Goal: Check status: Check status

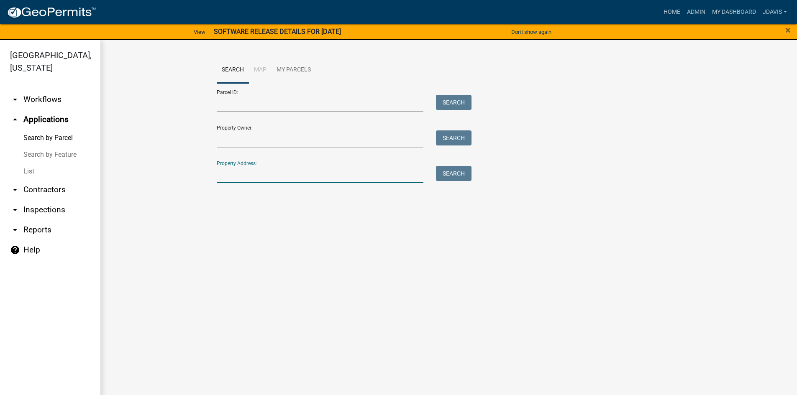
click at [288, 172] on input "Property Address:" at bounding box center [320, 174] width 207 height 17
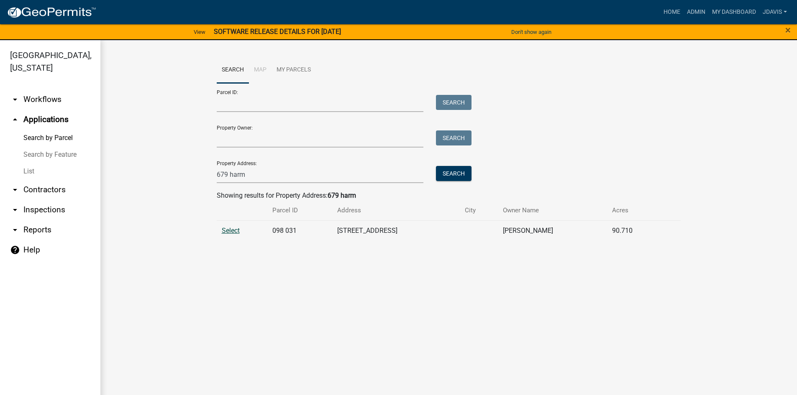
click at [227, 227] on span "Select" at bounding box center [231, 231] width 18 height 8
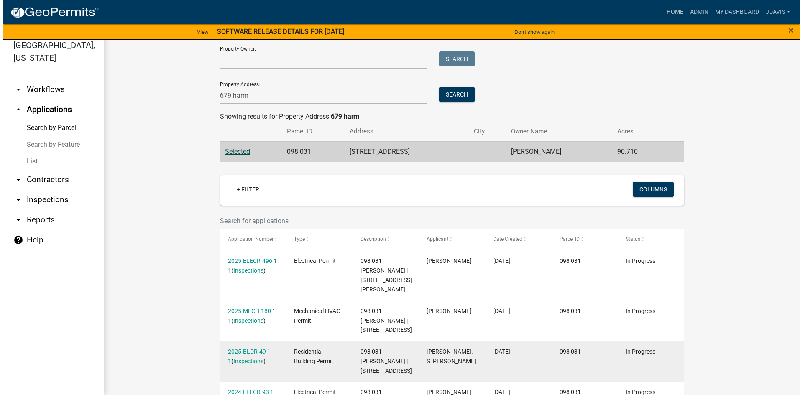
scroll to position [128, 0]
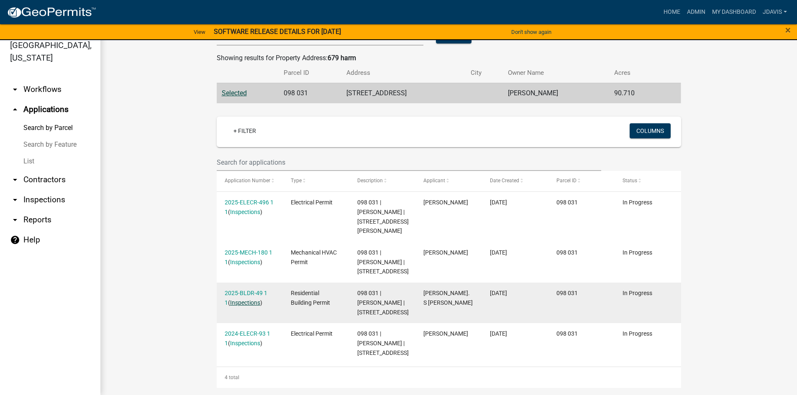
click at [243, 299] on link "Inspections" at bounding box center [245, 302] width 30 height 7
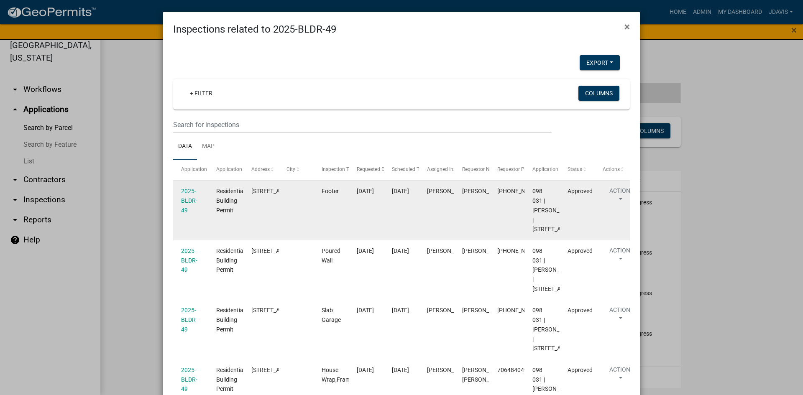
scroll to position [179, 0]
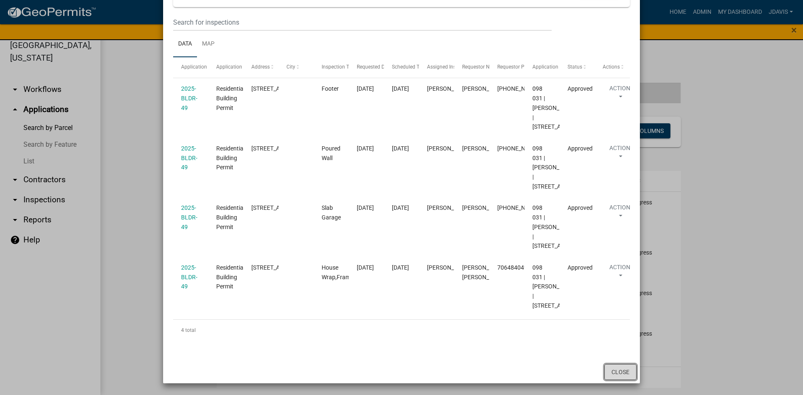
click at [619, 374] on button "Close" at bounding box center [620, 372] width 32 height 16
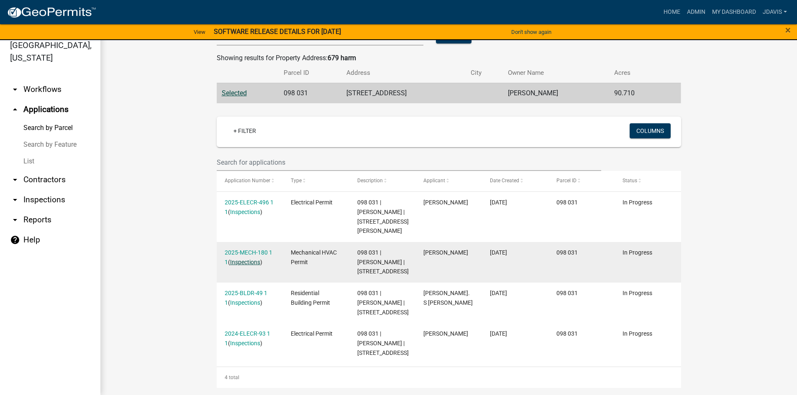
click at [246, 259] on link "Inspections" at bounding box center [245, 262] width 30 height 7
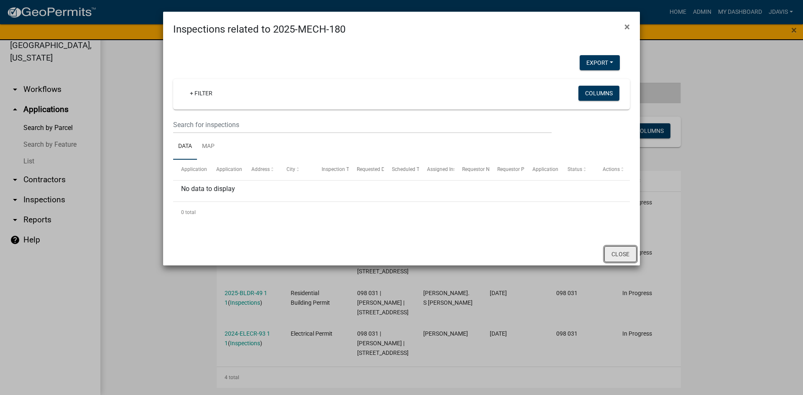
drag, startPoint x: 615, startPoint y: 248, endPoint x: 520, endPoint y: 244, distance: 95.0
click at [607, 250] on button "Close" at bounding box center [620, 254] width 32 height 16
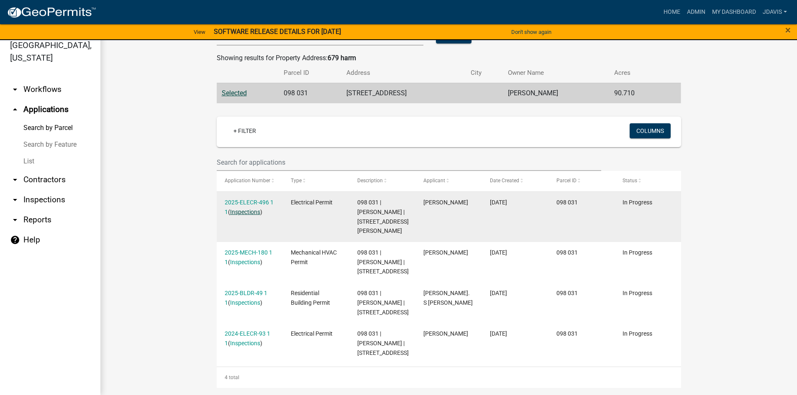
click at [250, 209] on link "Inspections" at bounding box center [245, 212] width 30 height 7
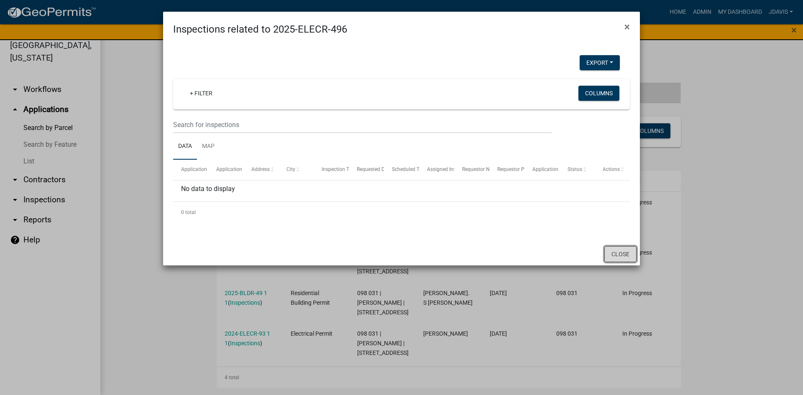
drag, startPoint x: 625, startPoint y: 252, endPoint x: 475, endPoint y: 293, distance: 156.0
click at [624, 253] on button "Close" at bounding box center [620, 254] width 32 height 16
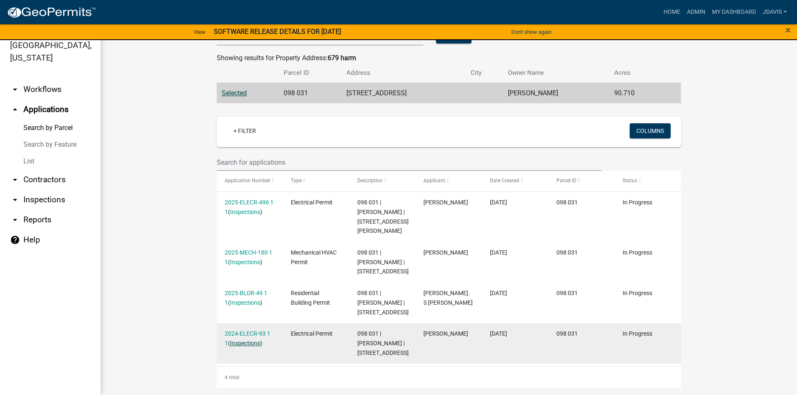
click at [245, 340] on link "Inspections" at bounding box center [245, 343] width 30 height 7
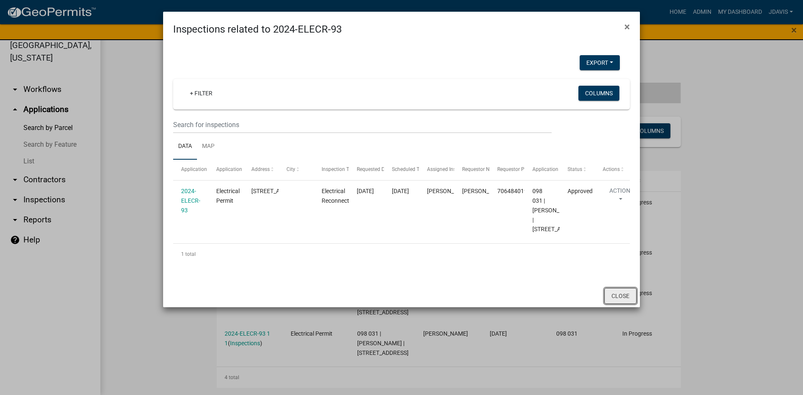
drag, startPoint x: 622, startPoint y: 314, endPoint x: 584, endPoint y: 309, distance: 38.3
click at [618, 304] on button "Close" at bounding box center [620, 296] width 32 height 16
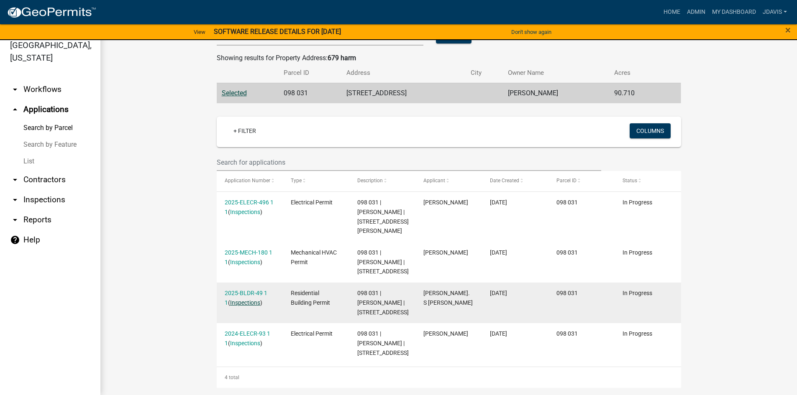
click at [239, 299] on link "Inspections" at bounding box center [245, 302] width 30 height 7
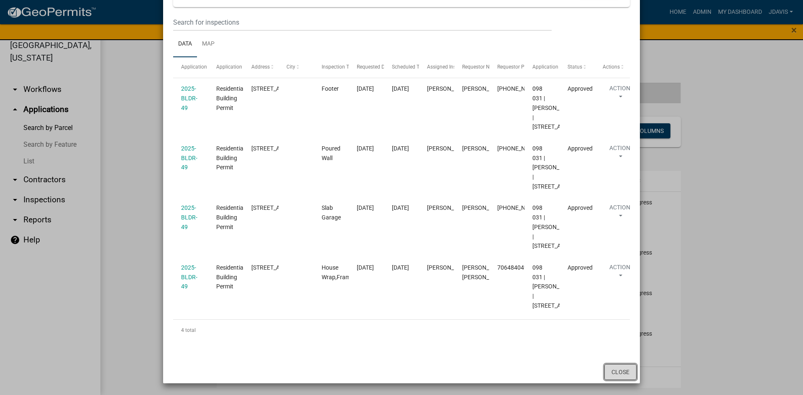
click at [615, 373] on button "Close" at bounding box center [620, 372] width 32 height 16
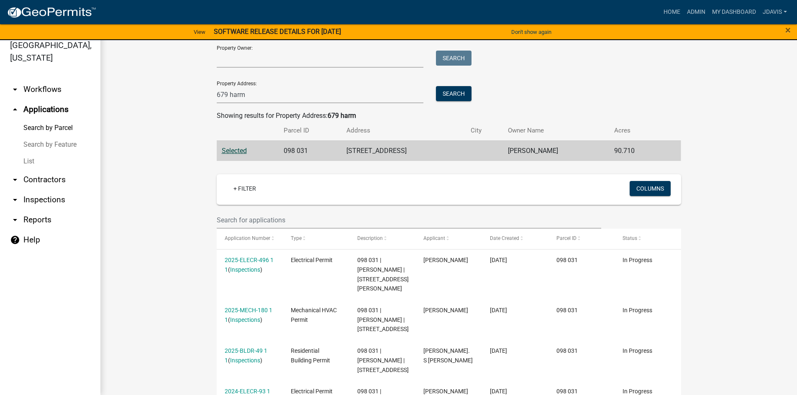
scroll to position [0, 0]
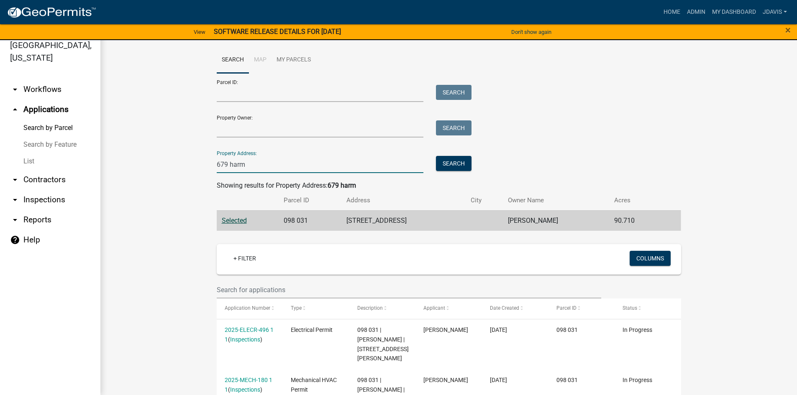
drag, startPoint x: 259, startPoint y: 168, endPoint x: 192, endPoint y: 184, distance: 69.5
click at [193, 184] on wm-workflow-application-search-view "Search Map My Parcels Parcel ID: Search Property Owner: Search Property Address…" at bounding box center [448, 281] width 663 height 469
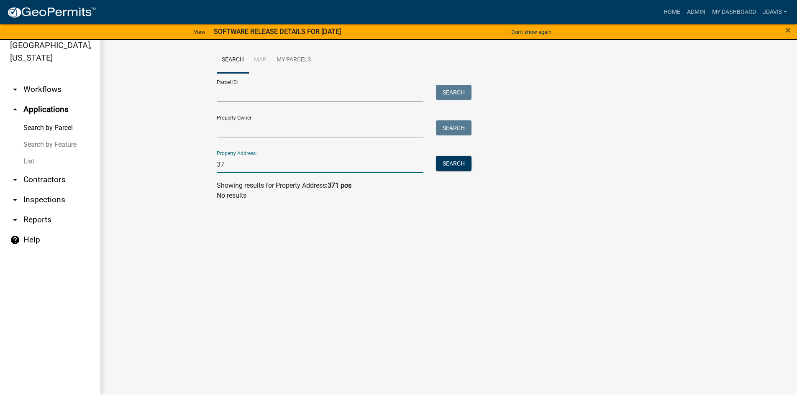
type input "3"
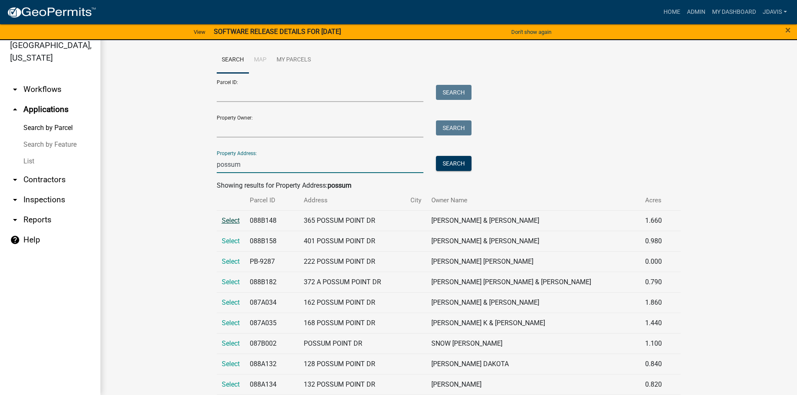
type input "possum"
click at [230, 221] on span "Select" at bounding box center [231, 221] width 18 height 8
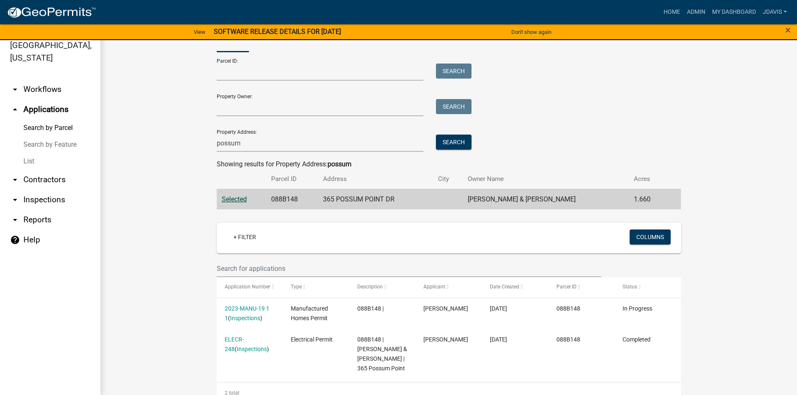
scroll to position [56, 0]
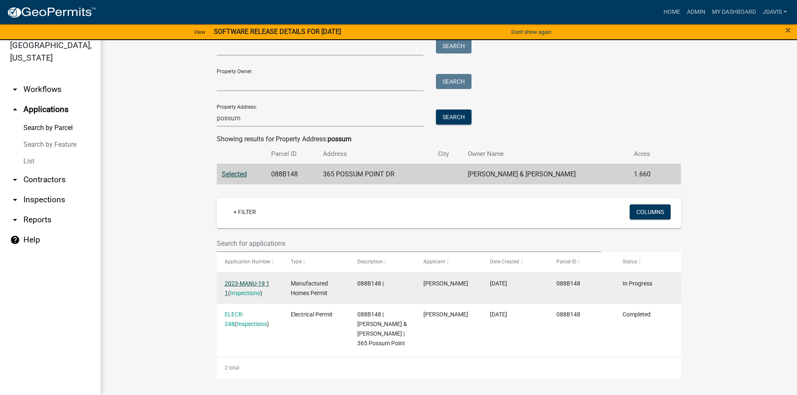
click at [248, 280] on link "2023-MANU-19 1 1" at bounding box center [247, 288] width 45 height 16
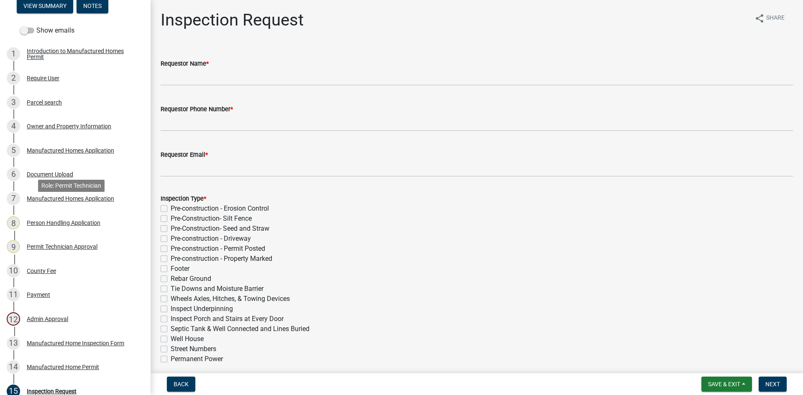
scroll to position [125, 0]
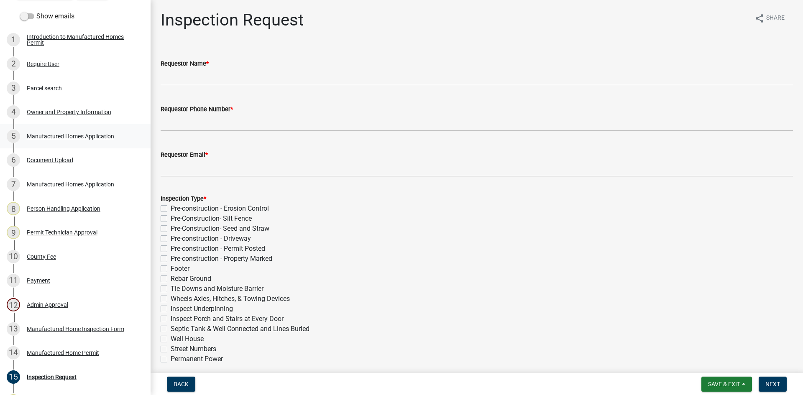
click at [82, 133] on div "Manufactured Homes Application" at bounding box center [70, 136] width 87 height 6
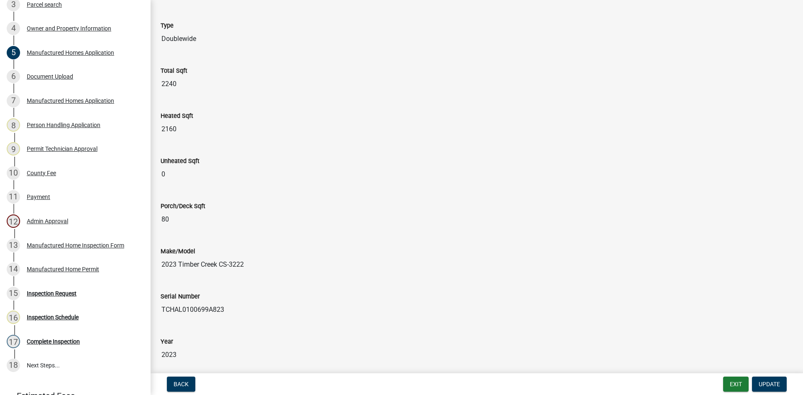
scroll to position [75, 0]
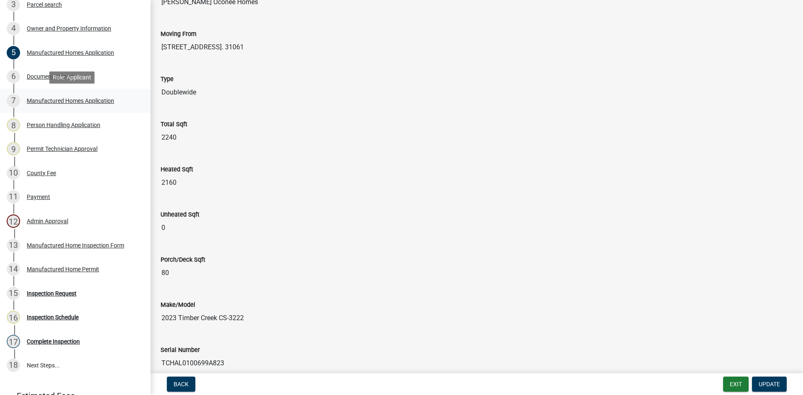
click at [66, 99] on div "Manufactured Homes Application" at bounding box center [70, 101] width 87 height 6
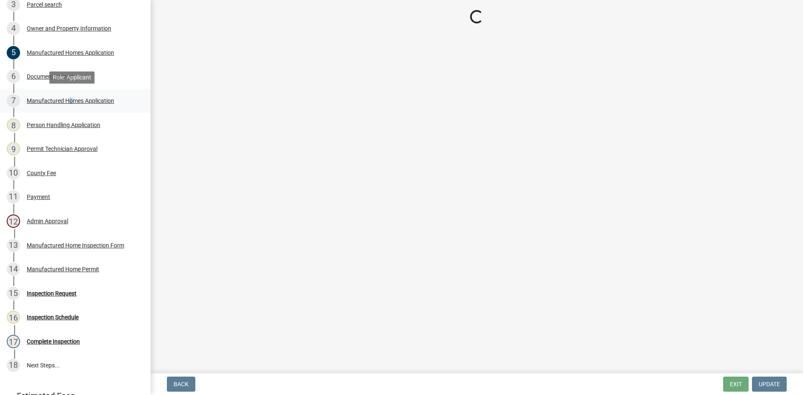
scroll to position [0, 0]
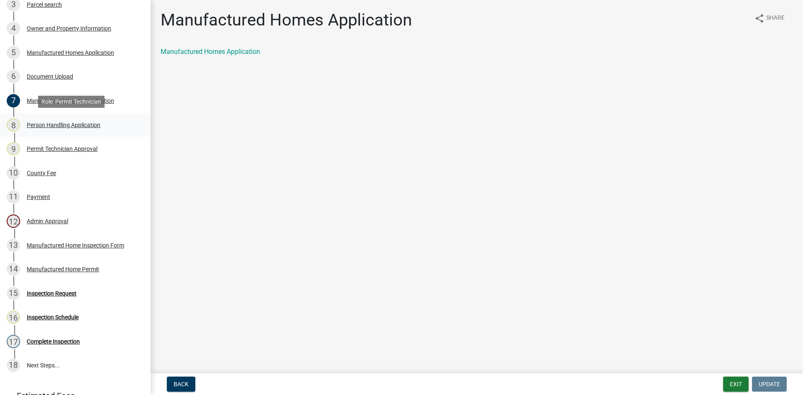
click at [64, 120] on div "8 Person Handling Application" at bounding box center [72, 124] width 130 height 13
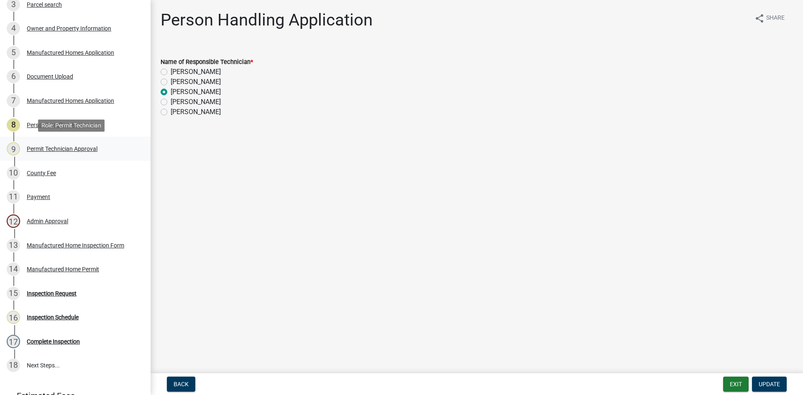
click at [74, 154] on div "9 Permit Technician Approval" at bounding box center [72, 148] width 130 height 13
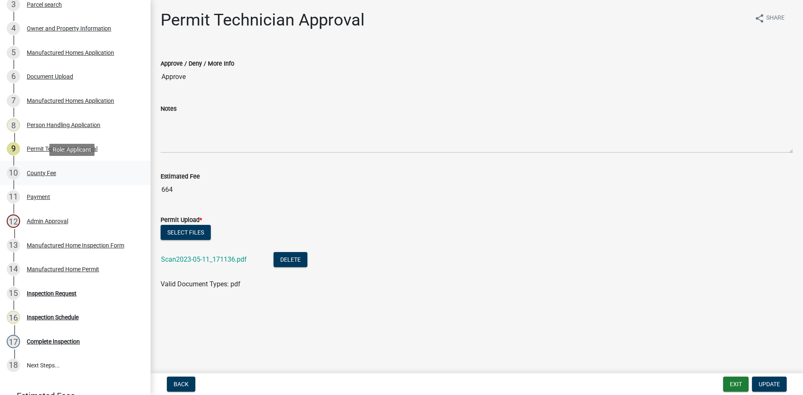
click at [49, 171] on div "County Fee" at bounding box center [41, 173] width 29 height 6
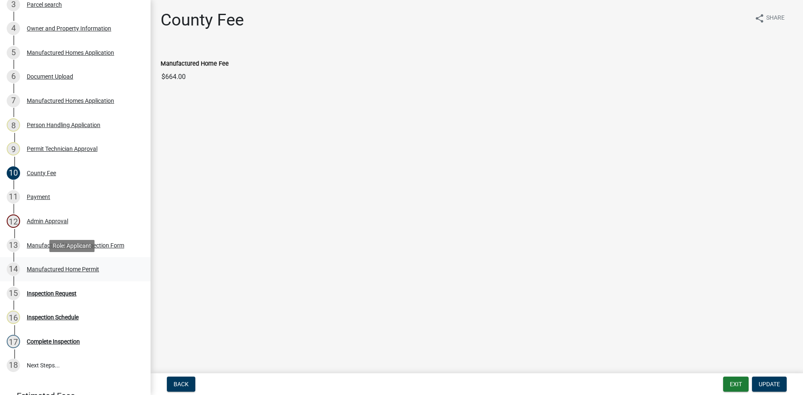
click at [68, 268] on div "Manufactured Home Permit" at bounding box center [63, 269] width 72 height 6
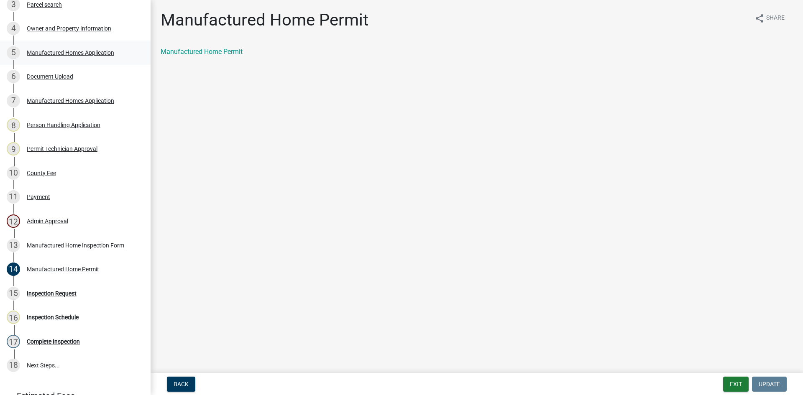
drag, startPoint x: 72, startPoint y: 31, endPoint x: 82, endPoint y: 41, distance: 14.5
click at [73, 31] on div "Owner and Property Information" at bounding box center [69, 29] width 84 height 6
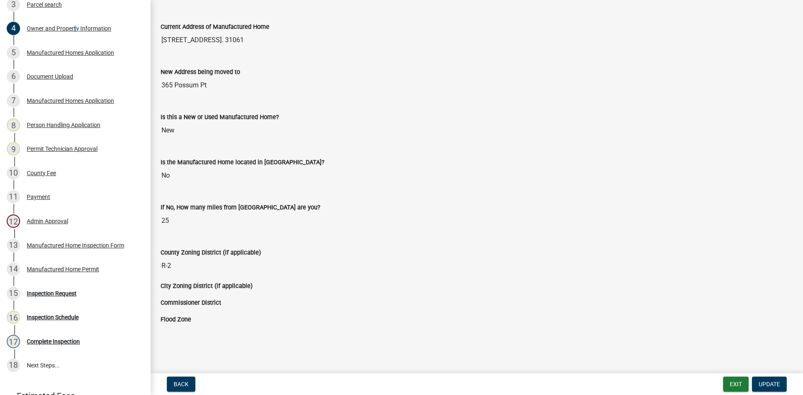
scroll to position [801, 0]
